Goal: Navigation & Orientation: Find specific page/section

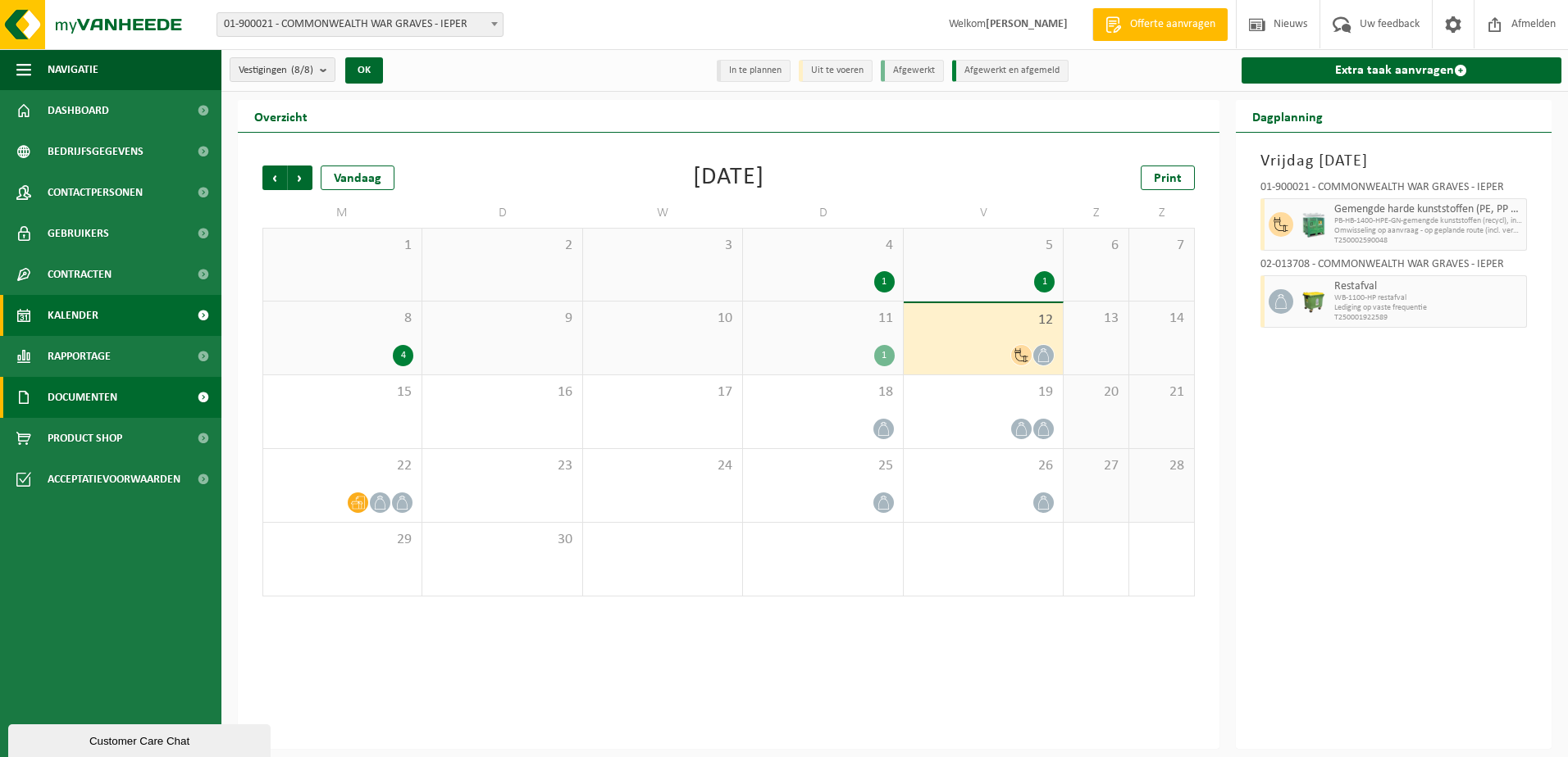
click at [122, 399] on link "Documenten" at bounding box center [111, 397] width 221 height 41
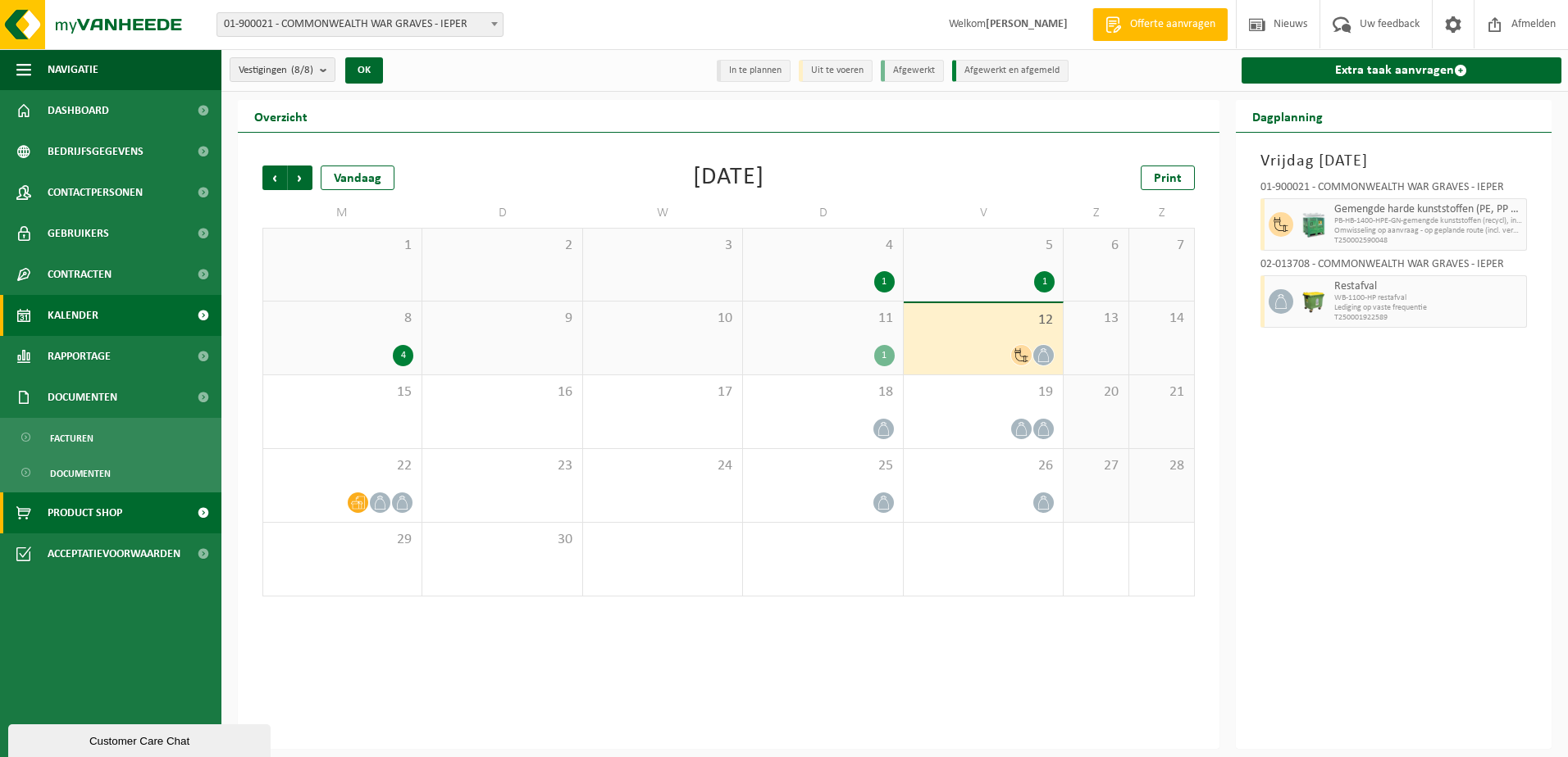
click at [102, 515] on span "Product Shop" at bounding box center [85, 512] width 75 height 41
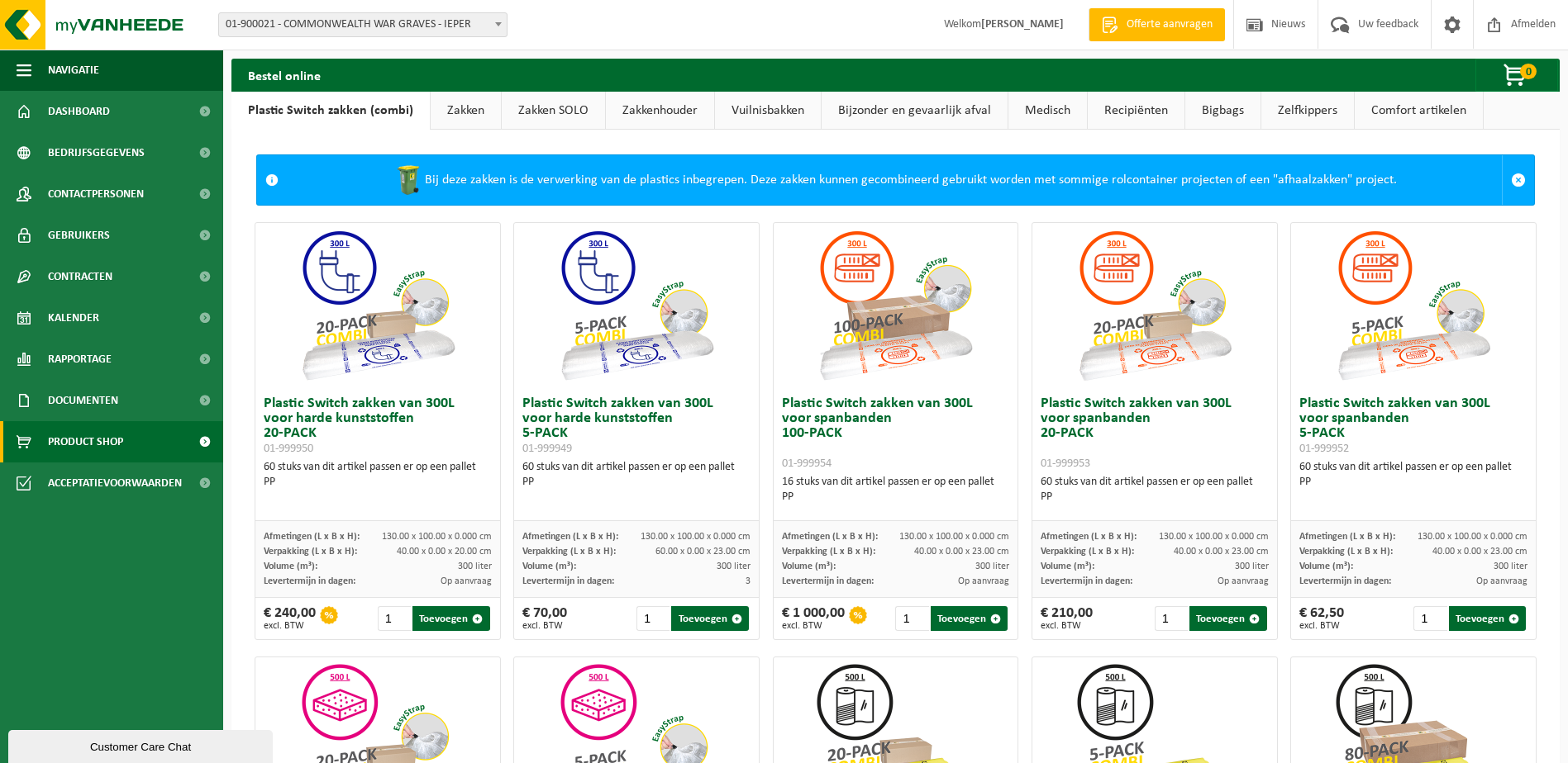
click at [455, 114] on link "Zakken" at bounding box center [466, 111] width 70 height 38
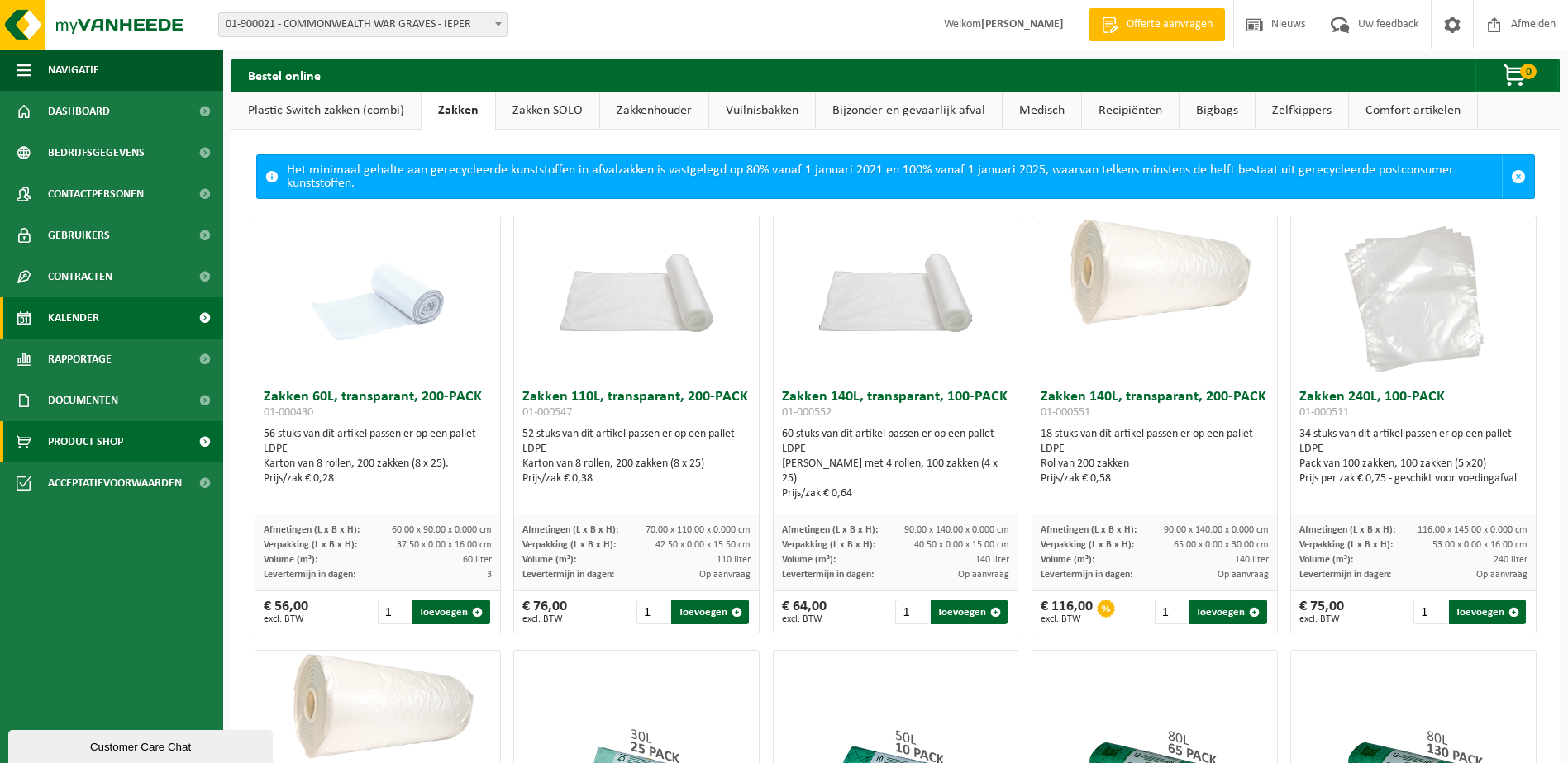
click at [87, 310] on span "Kalender" at bounding box center [74, 317] width 51 height 41
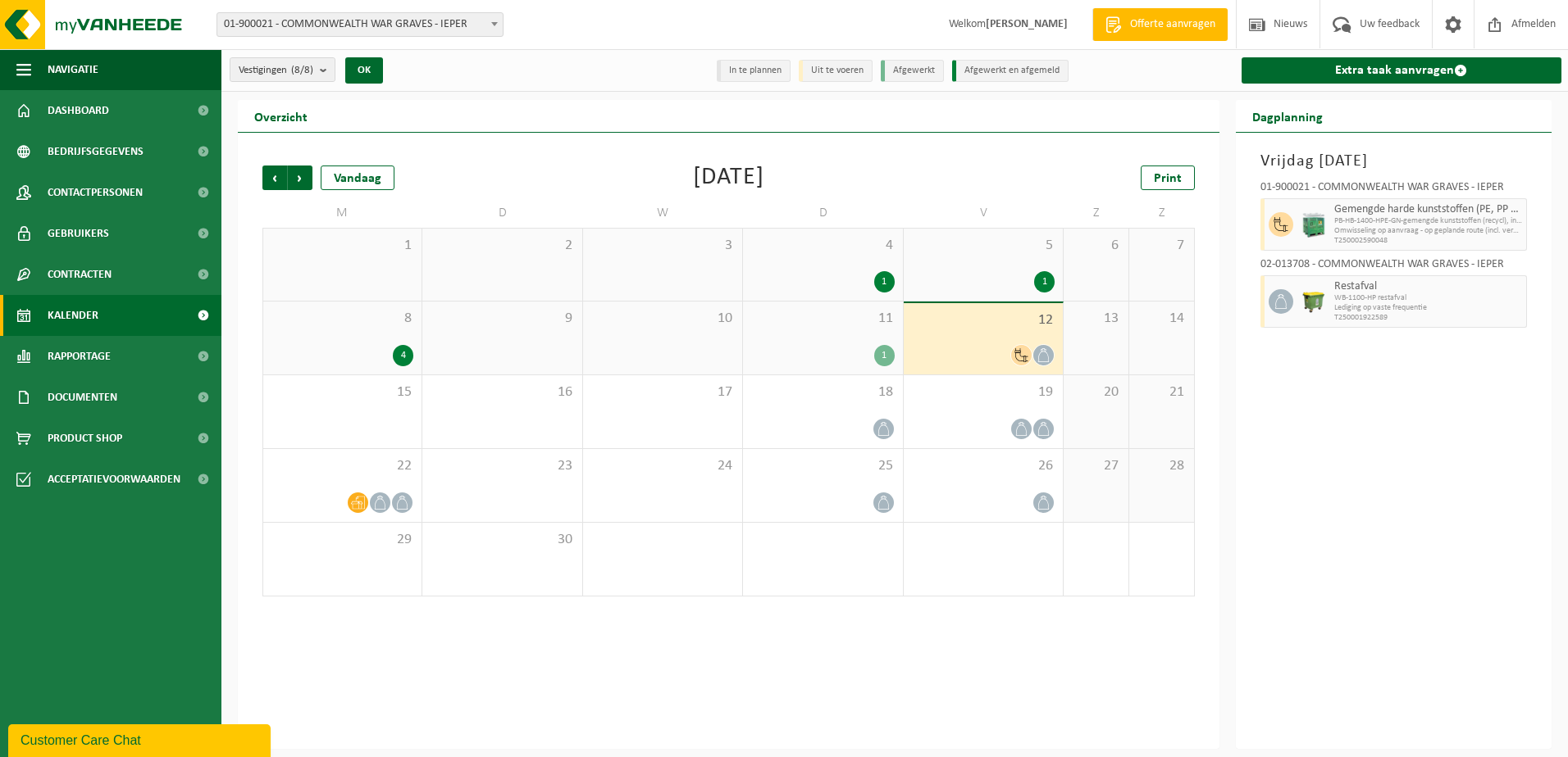
click at [993, 338] on div "12" at bounding box center [983, 338] width 159 height 71
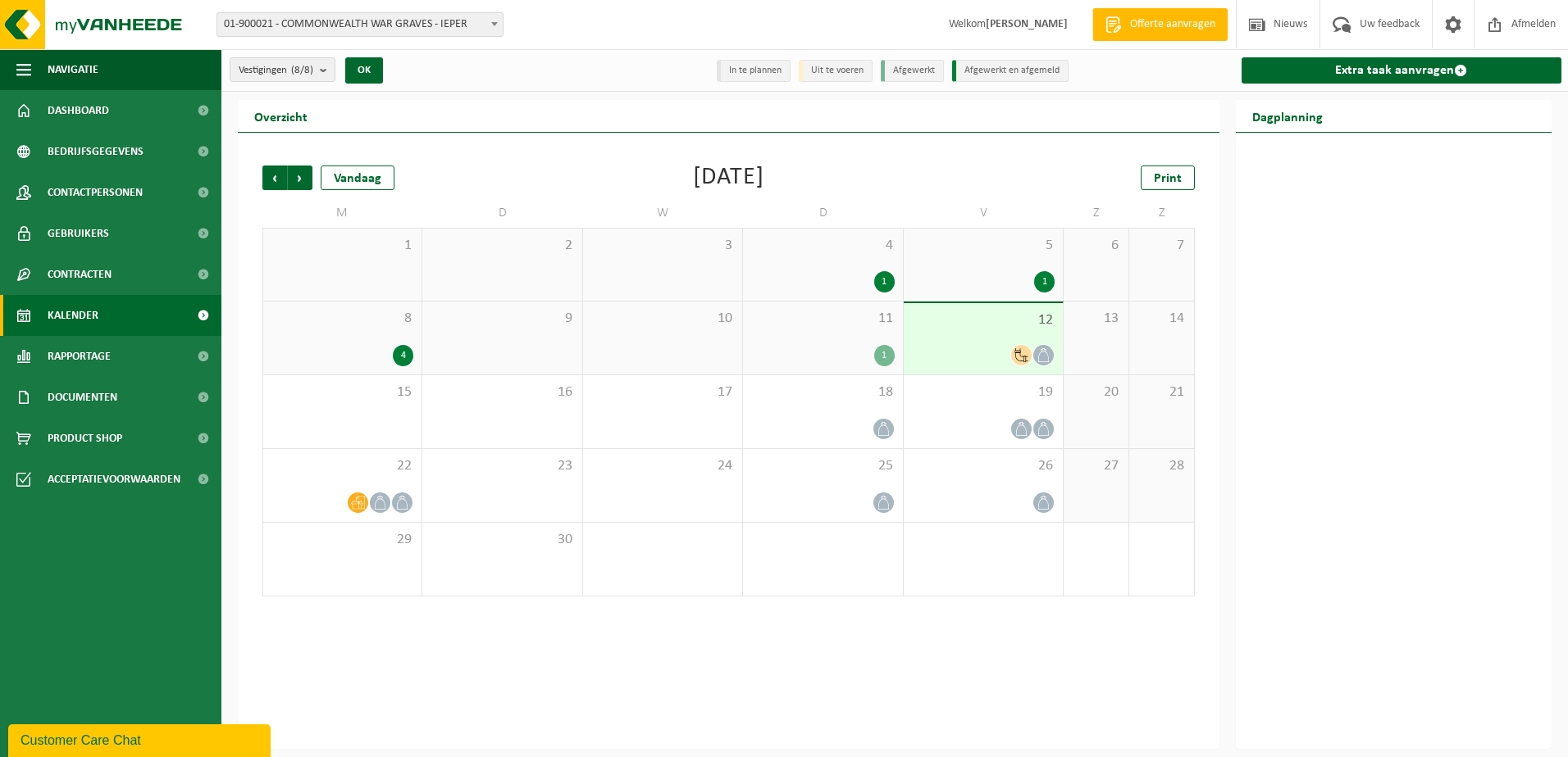
click at [993, 338] on div "12" at bounding box center [983, 338] width 159 height 71
